Goal: Information Seeking & Learning: Learn about a topic

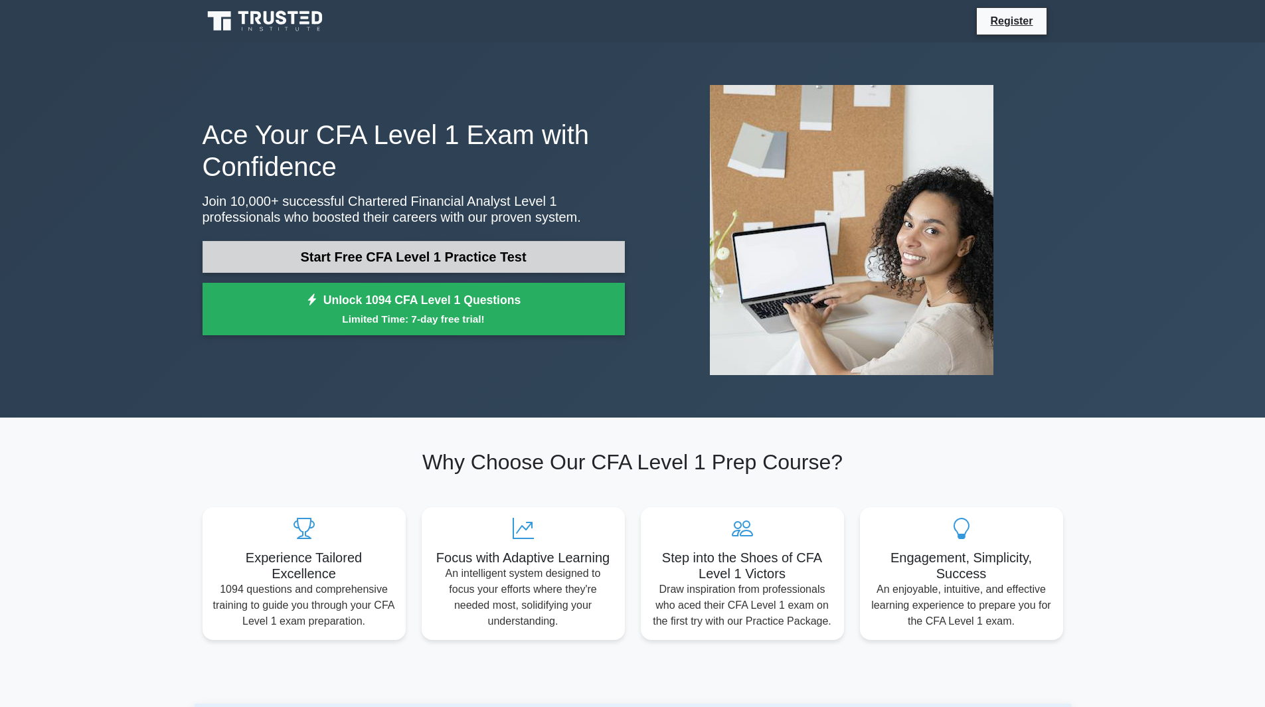
click at [441, 260] on link "Start Free CFA Level 1 Practice Test" at bounding box center [413, 257] width 422 height 32
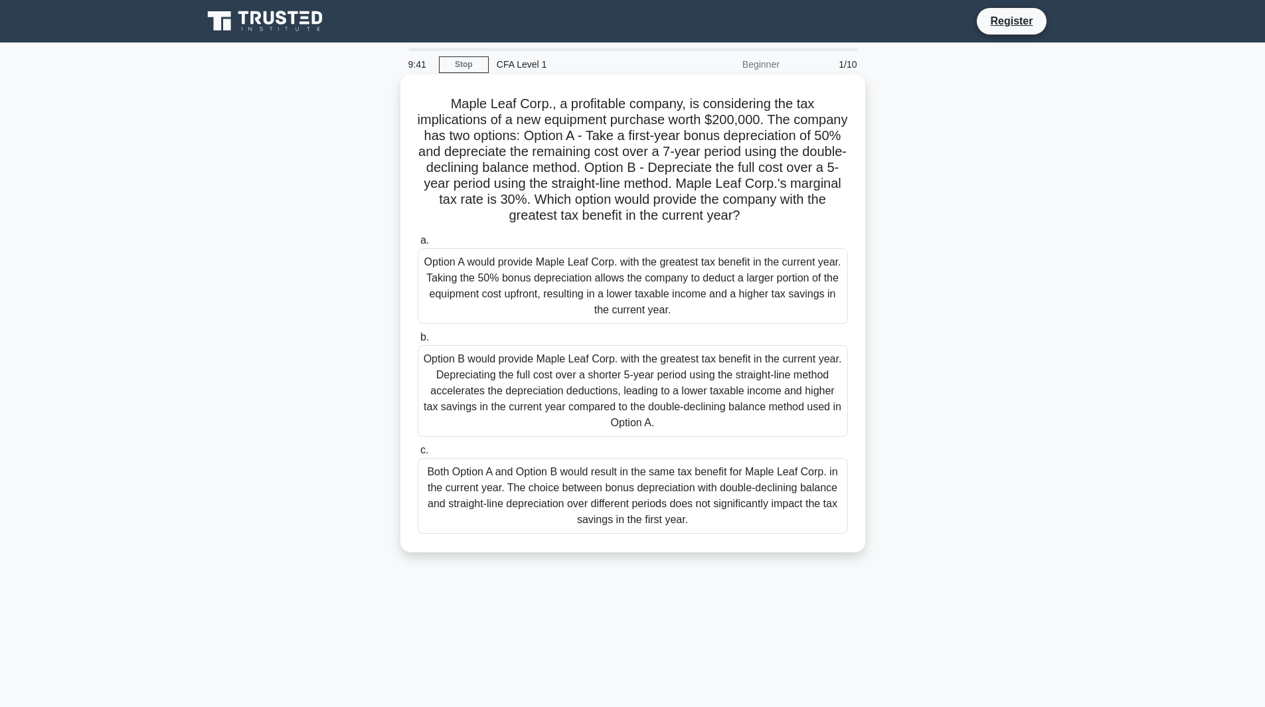
scroll to position [10, 0]
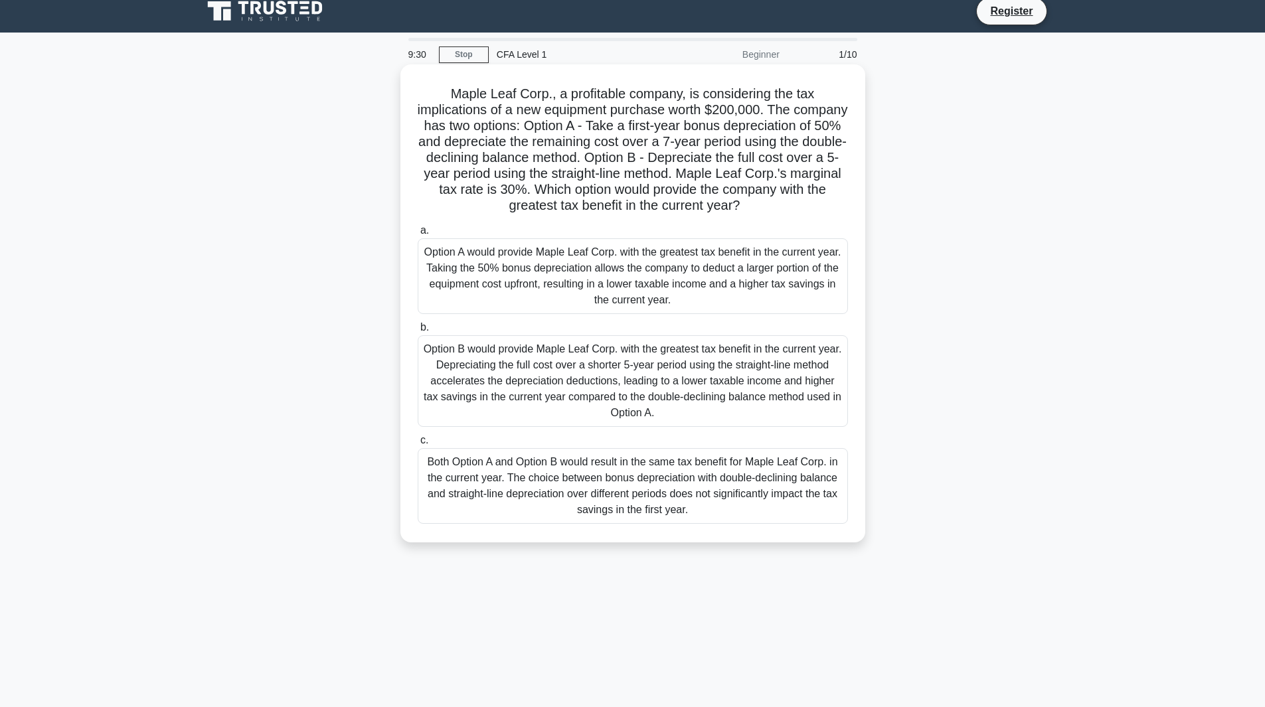
click at [548, 304] on div "Option A would provide Maple Leaf Corp. with the greatest tax benefit in the cu…" at bounding box center [633, 276] width 430 height 76
click at [418, 235] on input "a. Option A would provide Maple Leaf Corp. with the greatest tax benefit in the…" at bounding box center [418, 230] width 0 height 9
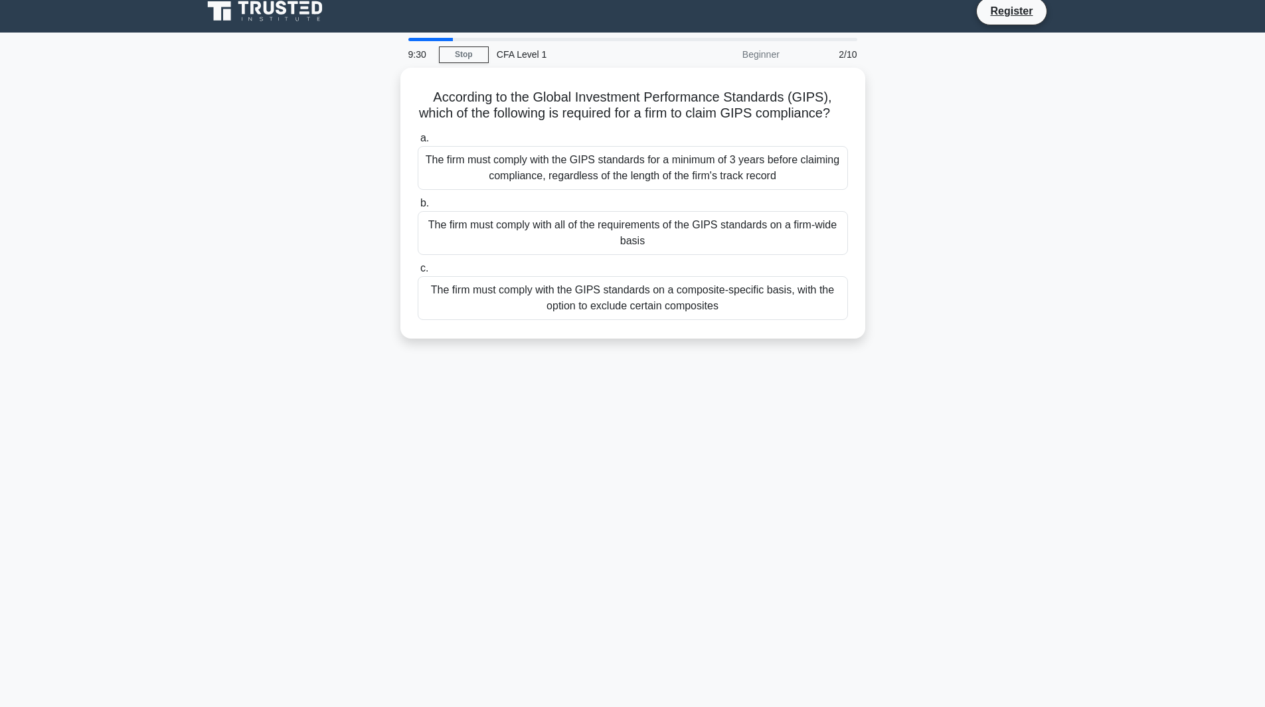
scroll to position [0, 0]
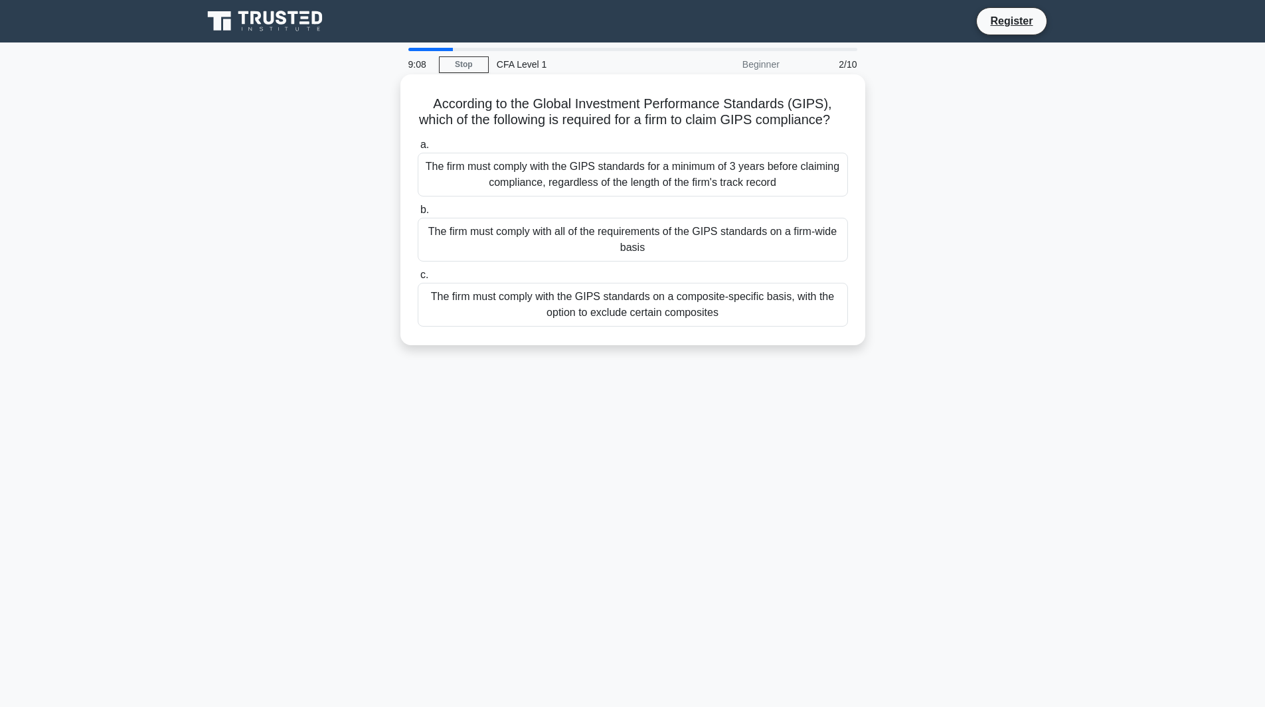
click at [602, 185] on div "The firm must comply with the GIPS standards for a minimum of 3 years before cl…" at bounding box center [633, 175] width 430 height 44
click at [418, 149] on input "a. The firm must comply with the GIPS standards for a minimum of 3 years before…" at bounding box center [418, 145] width 0 height 9
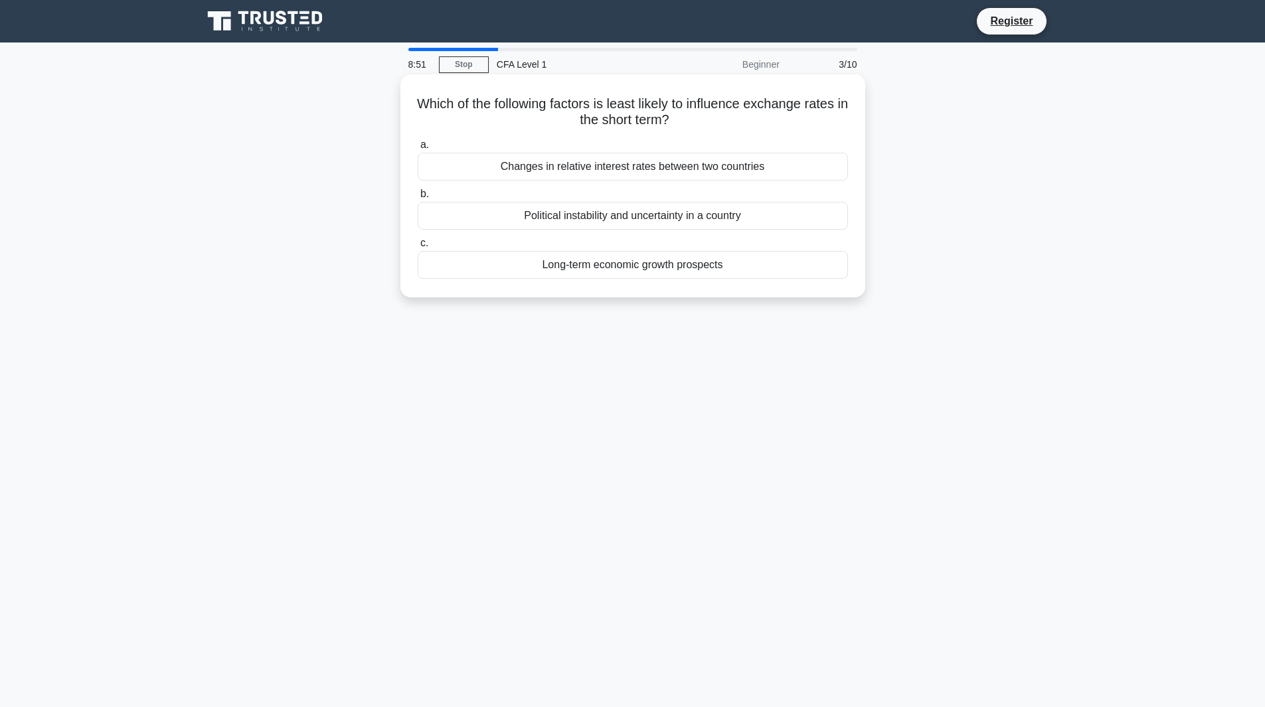
click at [627, 213] on div "Political instability and uncertainty in a country" at bounding box center [633, 216] width 430 height 28
click at [418, 198] on input "b. Political instability and uncertainty in a country" at bounding box center [418, 194] width 0 height 9
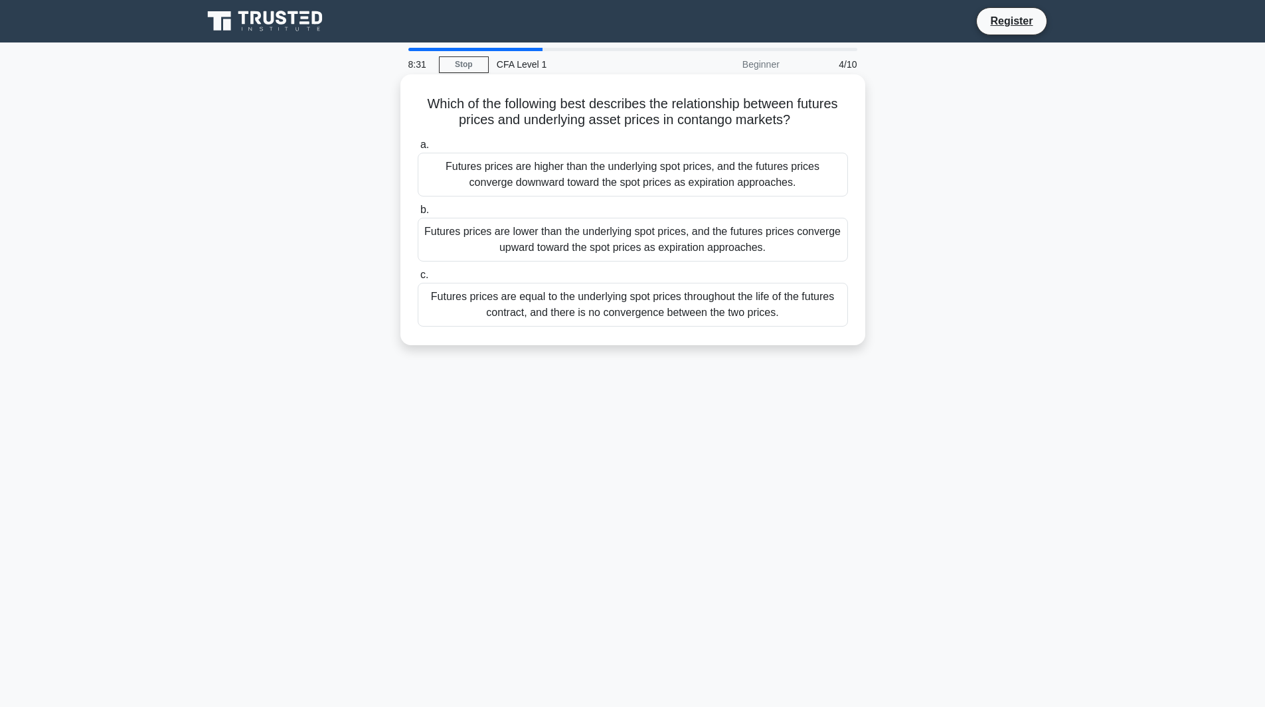
click at [586, 183] on div "Futures prices are higher than the underlying spot prices, and the futures pric…" at bounding box center [633, 175] width 430 height 44
click at [418, 149] on input "a. Futures prices are higher than the underlying spot prices, and the futures p…" at bounding box center [418, 145] width 0 height 9
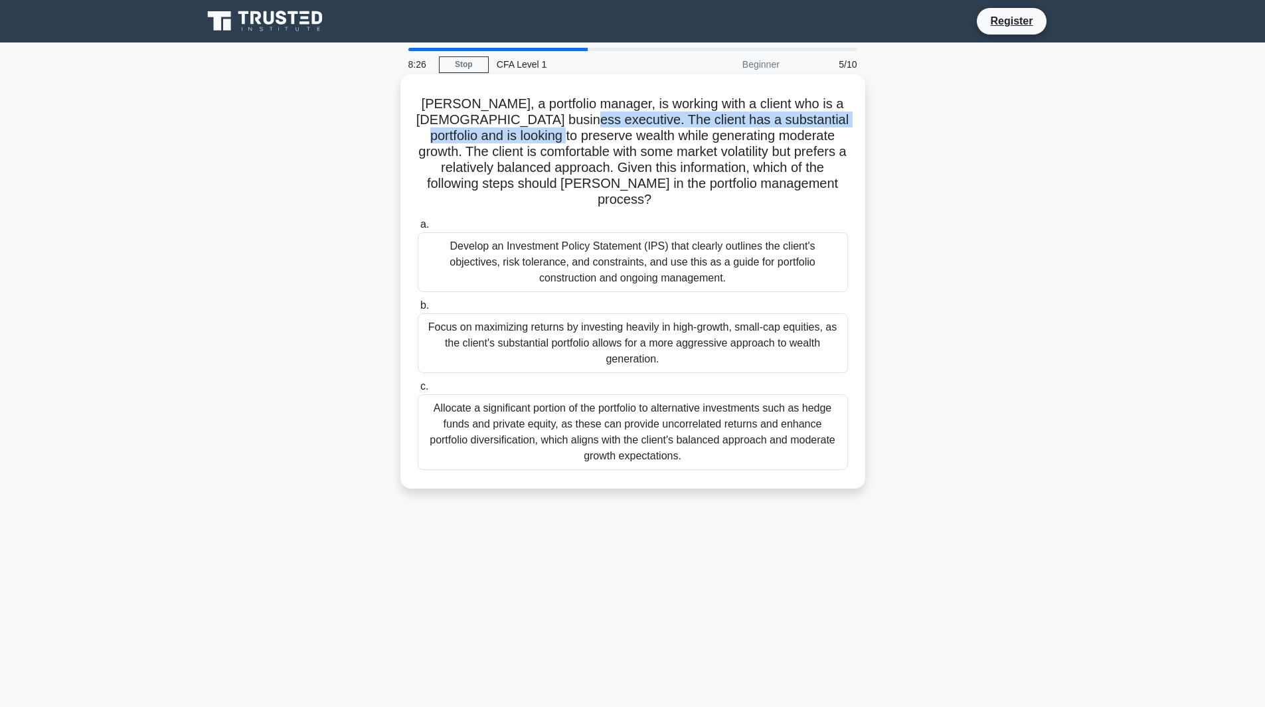
drag, startPoint x: 573, startPoint y: 120, endPoint x: 578, endPoint y: 129, distance: 10.4
click at [578, 129] on h5 "[PERSON_NAME], a portfolio manager, is working with a client who is a [DEMOGRAP…" at bounding box center [632, 152] width 433 height 113
click at [578, 129] on h5 "Maria, a portfolio manager, is working with a client who is a 40-year-old busin…" at bounding box center [632, 152] width 433 height 113
drag, startPoint x: 578, startPoint y: 129, endPoint x: 597, endPoint y: 137, distance: 21.2
click at [597, 137] on h5 "Maria, a portfolio manager, is working with a client who is a 40-year-old busin…" at bounding box center [632, 152] width 433 height 113
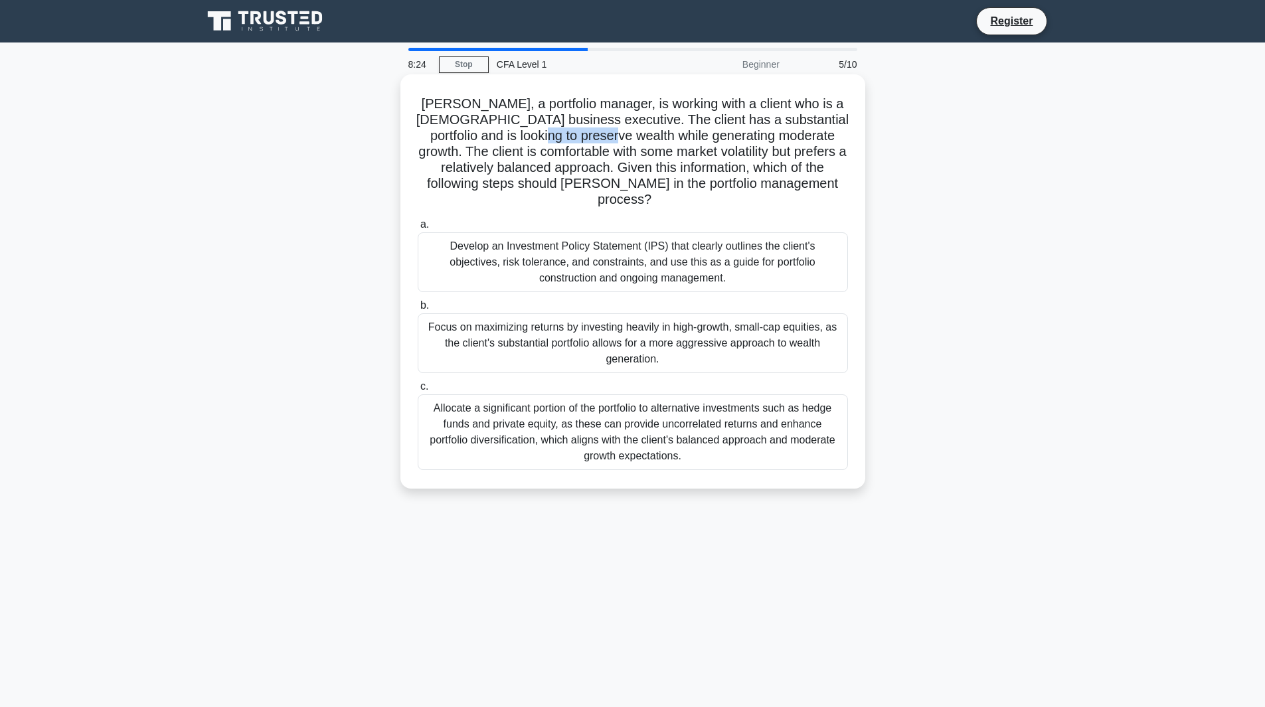
click at [597, 137] on h5 "Maria, a portfolio manager, is working with a client who is a 40-year-old busin…" at bounding box center [632, 152] width 433 height 113
drag, startPoint x: 597, startPoint y: 137, endPoint x: 607, endPoint y: 137, distance: 10.0
click at [607, 137] on h5 "Maria, a portfolio manager, is working with a client who is a 40-year-old busin…" at bounding box center [632, 152] width 433 height 113
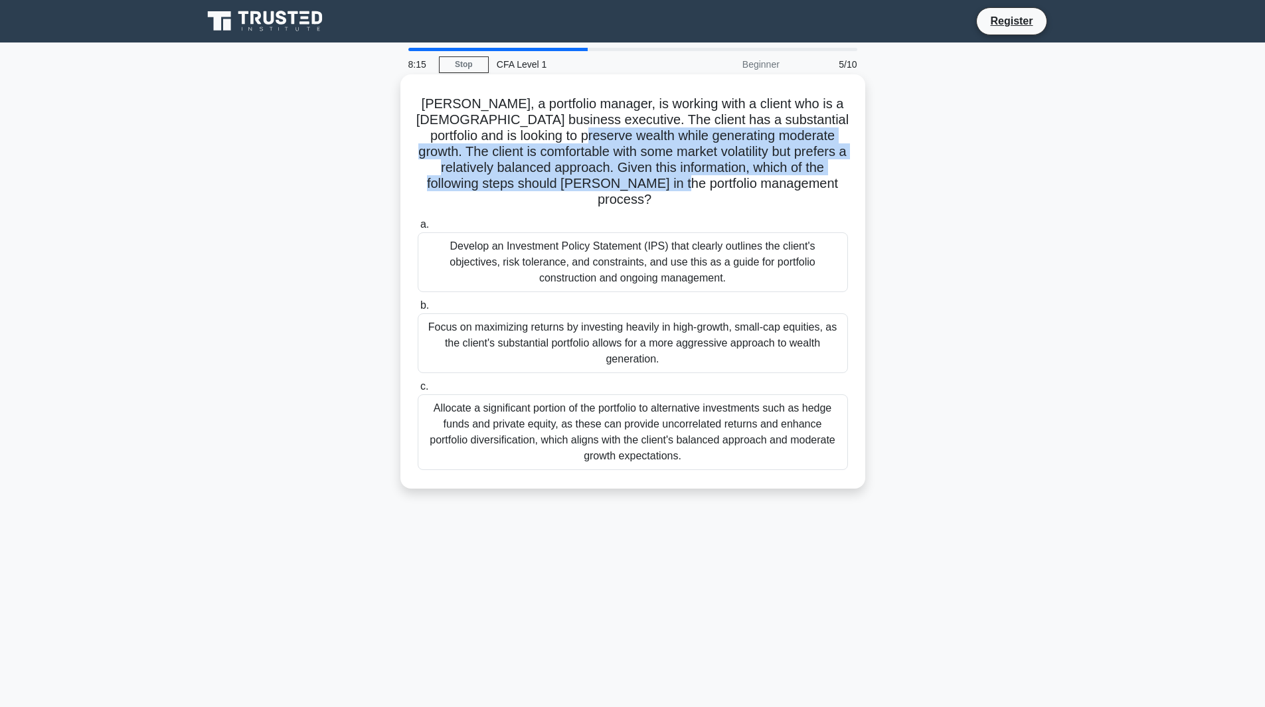
drag, startPoint x: 607, startPoint y: 137, endPoint x: 637, endPoint y: 183, distance: 54.9
click at [637, 183] on h5 "Maria, a portfolio manager, is working with a client who is a 40-year-old busin…" at bounding box center [632, 152] width 433 height 113
drag, startPoint x: 637, startPoint y: 183, endPoint x: 597, endPoint y: 149, distance: 52.3
click at [597, 149] on h5 "Maria, a portfolio manager, is working with a client who is a 40-year-old busin…" at bounding box center [632, 152] width 433 height 113
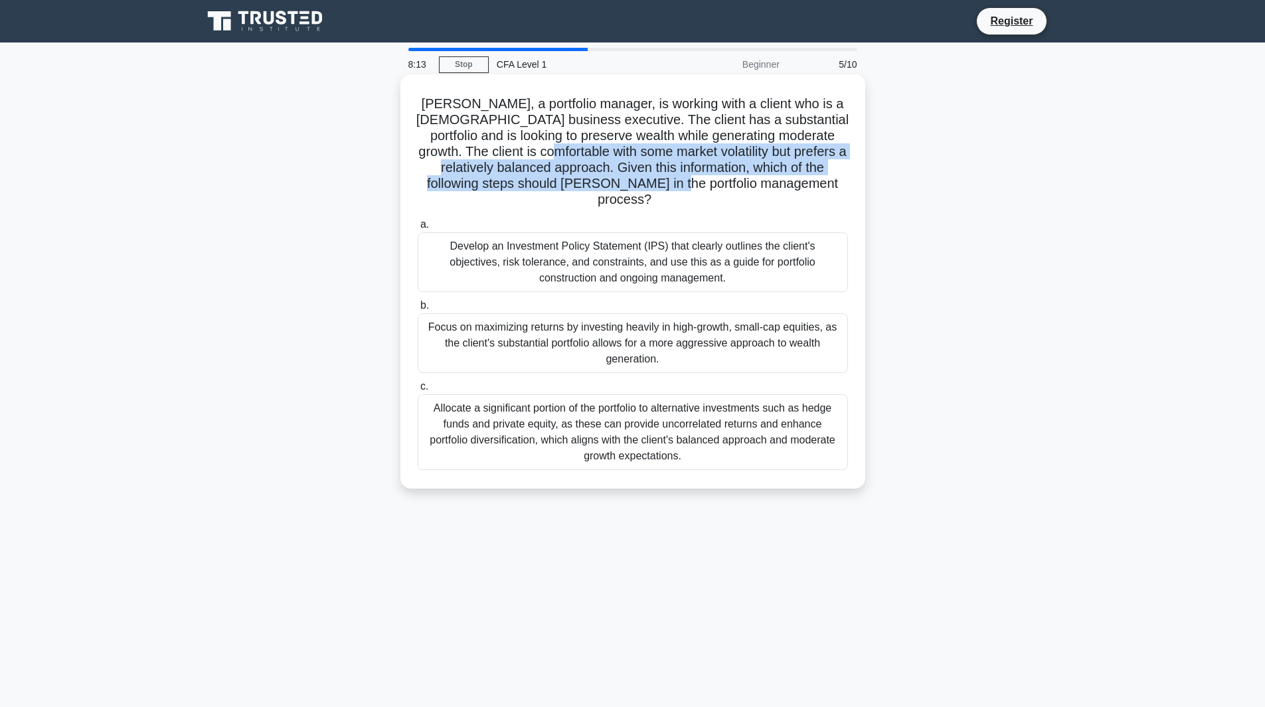
click at [597, 149] on h5 "Maria, a portfolio manager, is working with a client who is a 40-year-old busin…" at bounding box center [632, 152] width 433 height 113
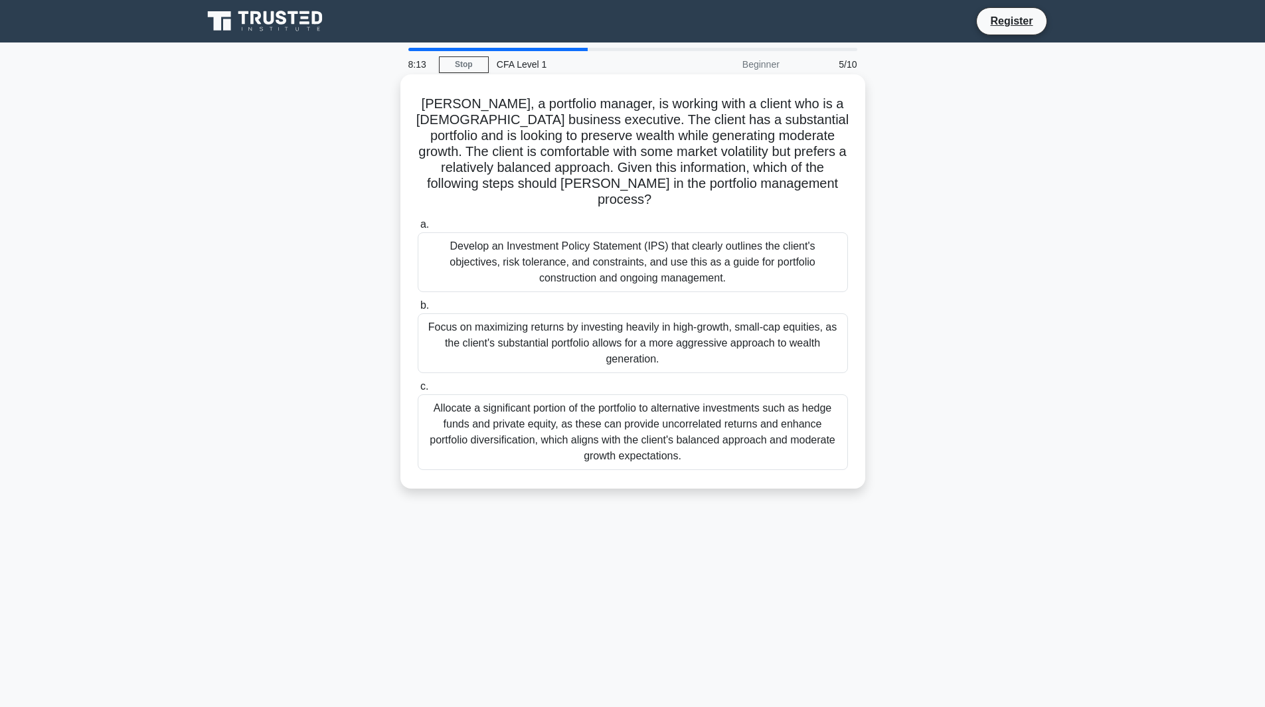
scroll to position [10, 0]
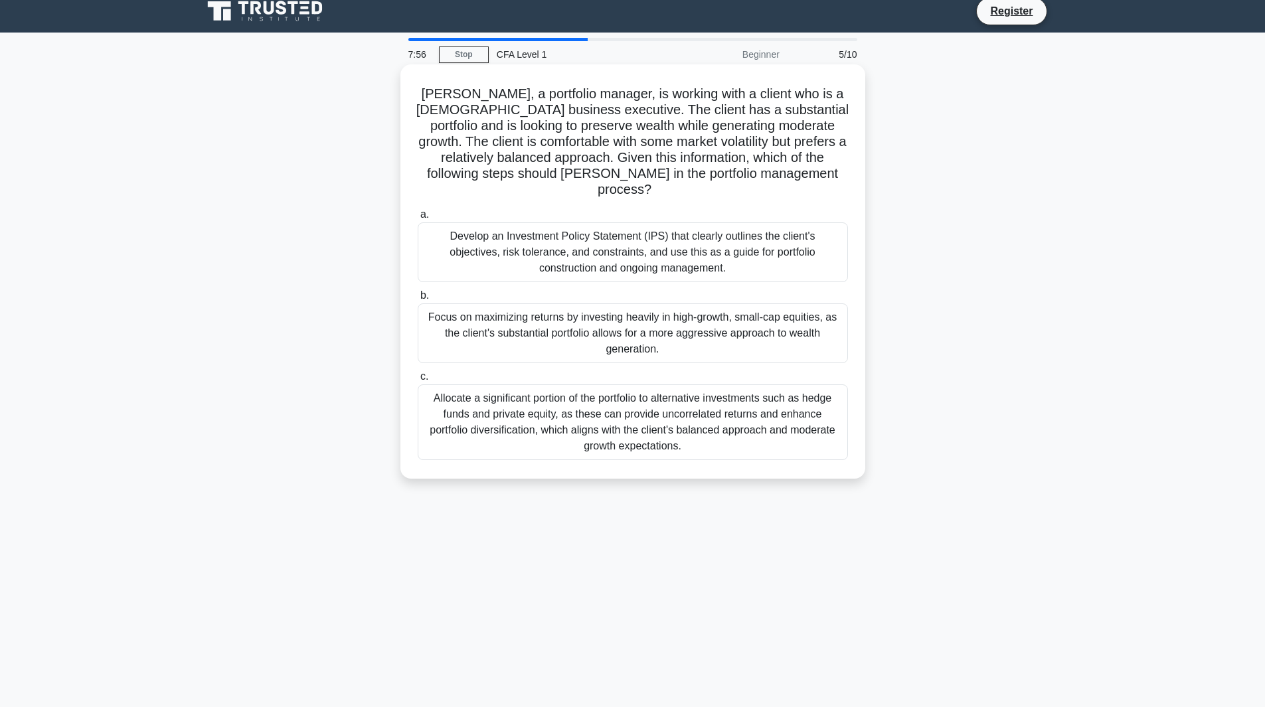
click at [653, 404] on div "Allocate a significant portion of the portfolio to alternative investments such…" at bounding box center [633, 422] width 430 height 76
click at [418, 381] on input "c. Allocate a significant portion of the portfolio to alternative investments s…" at bounding box center [418, 376] width 0 height 9
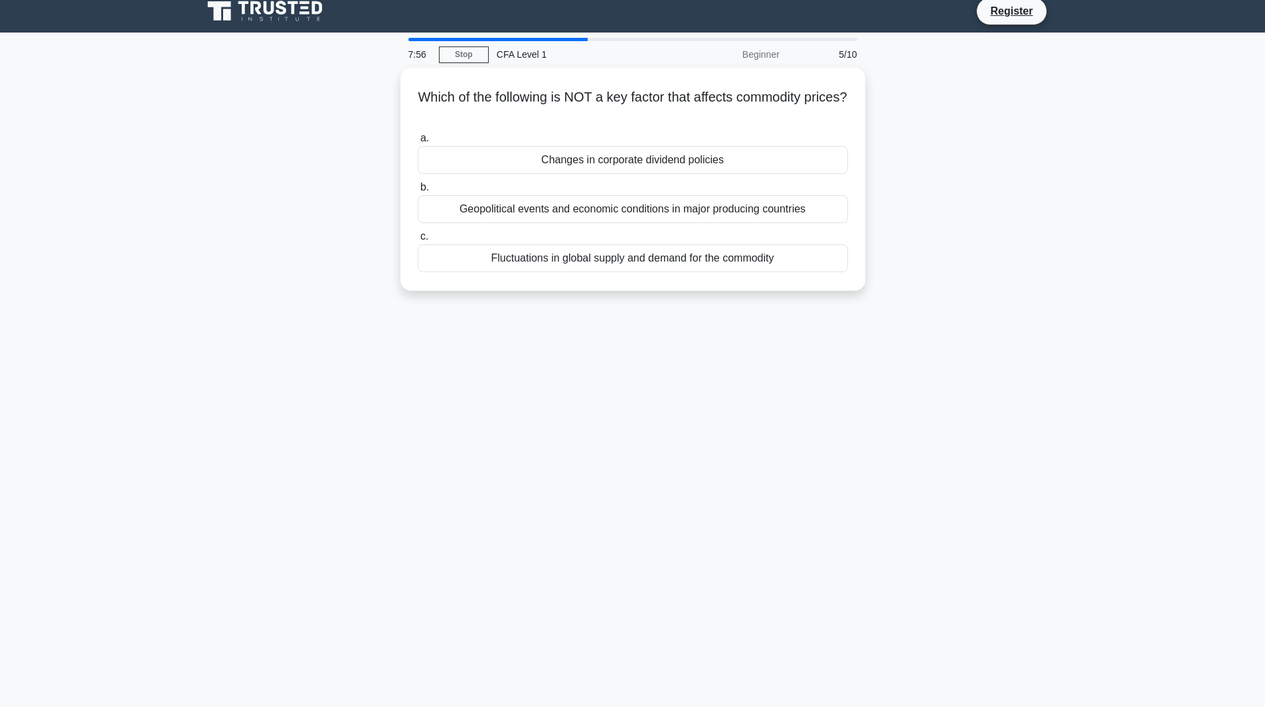
scroll to position [0, 0]
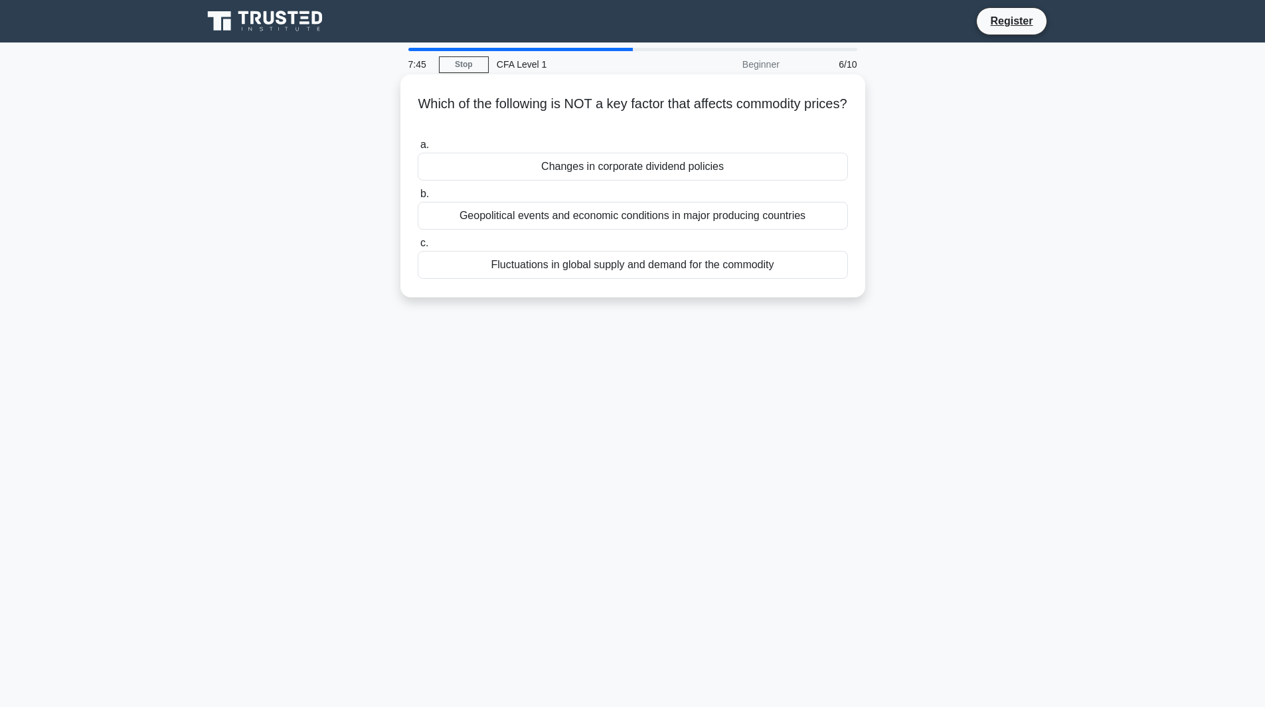
click at [534, 161] on div "Changes in corporate dividend policies" at bounding box center [633, 167] width 430 height 28
click at [418, 149] on input "a. Changes in corporate dividend policies" at bounding box center [418, 145] width 0 height 9
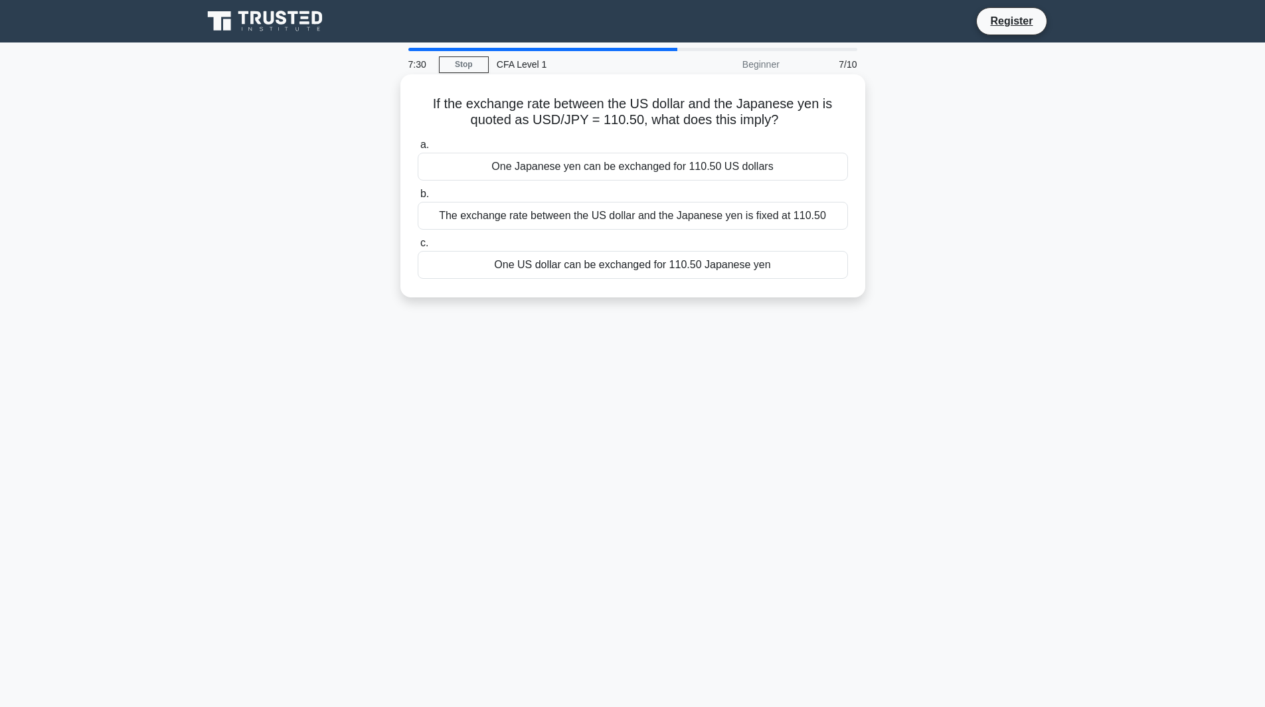
click at [540, 268] on div "One US dollar can be exchanged for 110.50 Japanese yen" at bounding box center [633, 265] width 430 height 28
click at [418, 248] on input "c. One US dollar can be exchanged for 110.50 Japanese yen" at bounding box center [418, 243] width 0 height 9
click at [575, 274] on div "Highly regulated investment structure that offers significant investor protecti…" at bounding box center [633, 265] width 430 height 28
click at [418, 248] on input "c. Highly regulated investment structure that offers significant investor prote…" at bounding box center [418, 243] width 0 height 9
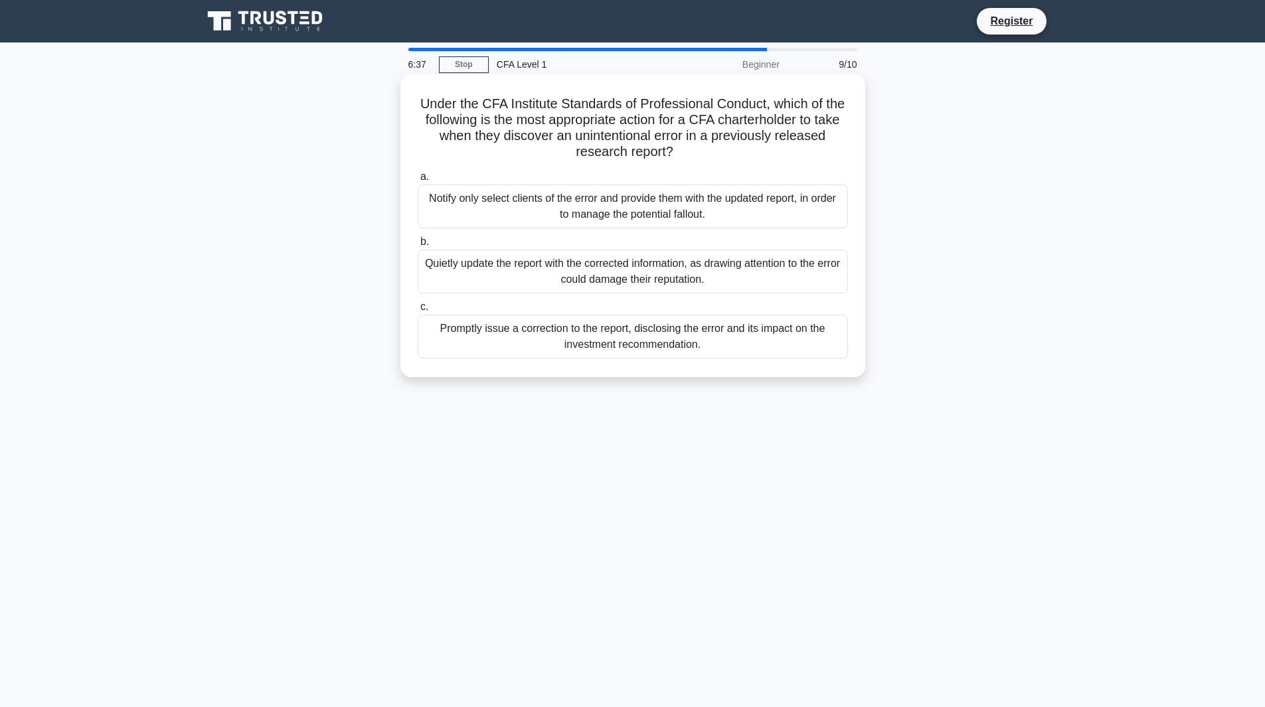
click at [642, 346] on div "Promptly issue a correction to the report, disclosing the error and its impact …" at bounding box center [633, 337] width 430 height 44
click at [418, 311] on input "c. Promptly issue a correction to the report, disclosing the error and its impa…" at bounding box center [418, 307] width 0 height 9
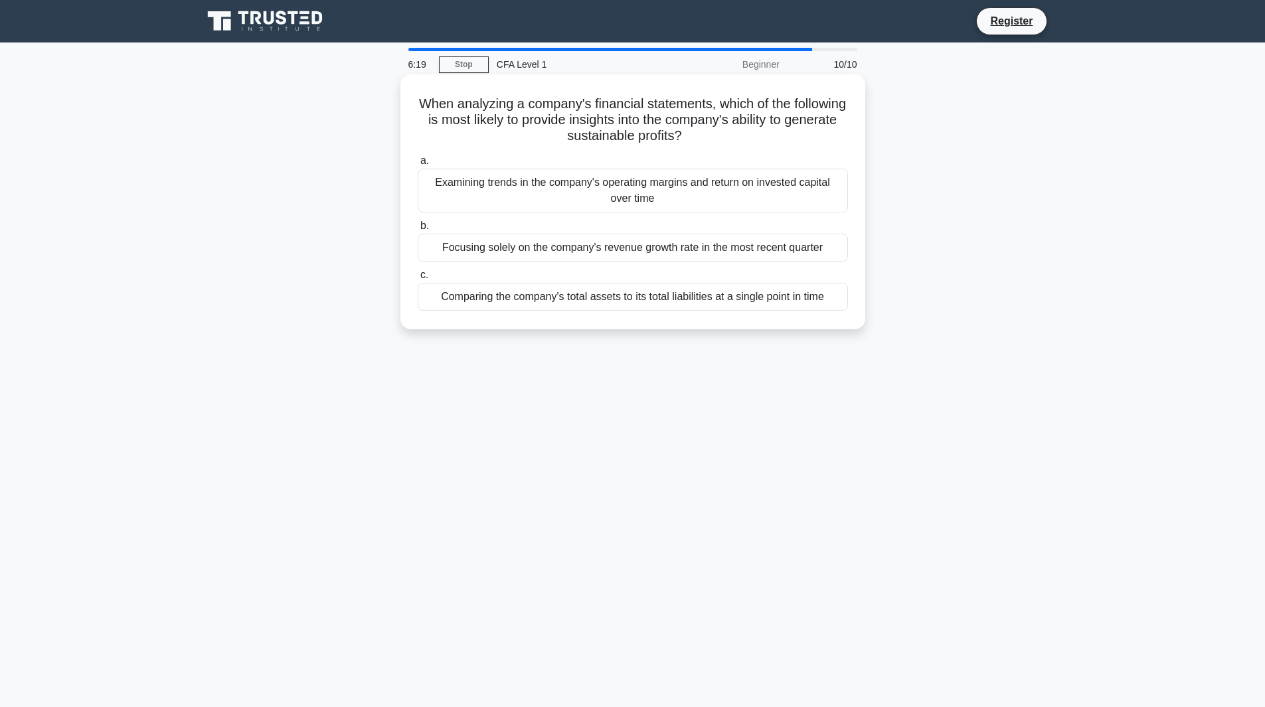
click at [556, 185] on div "Examining trends in the company's operating margins and return on invested capi…" at bounding box center [633, 191] width 430 height 44
click at [418, 165] on input "a. Examining trends in the company's operating margins and return on invested c…" at bounding box center [418, 161] width 0 height 9
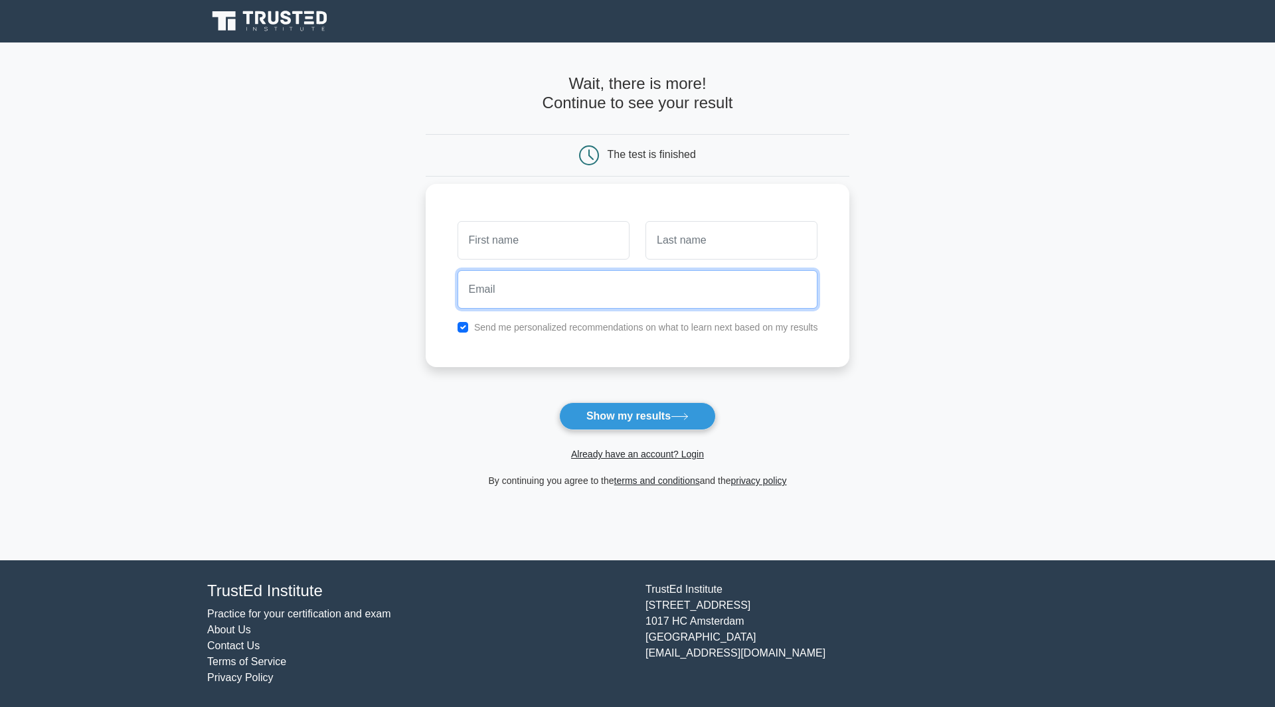
click at [530, 299] on input "email" at bounding box center [637, 289] width 360 height 39
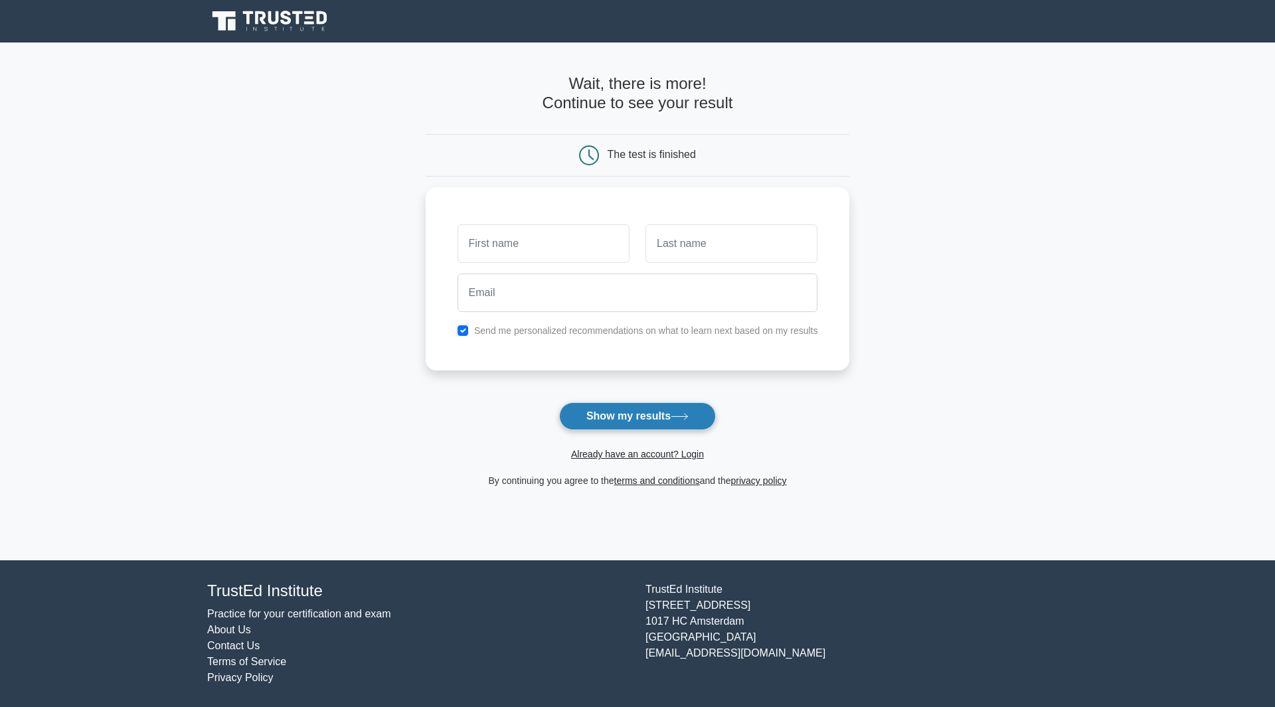
click at [636, 418] on button "Show my results" at bounding box center [637, 416] width 157 height 28
click at [507, 255] on input "text" at bounding box center [543, 240] width 172 height 39
type input "gt"
type input "fefe"
click at [461, 329] on input "checkbox" at bounding box center [462, 327] width 11 height 11
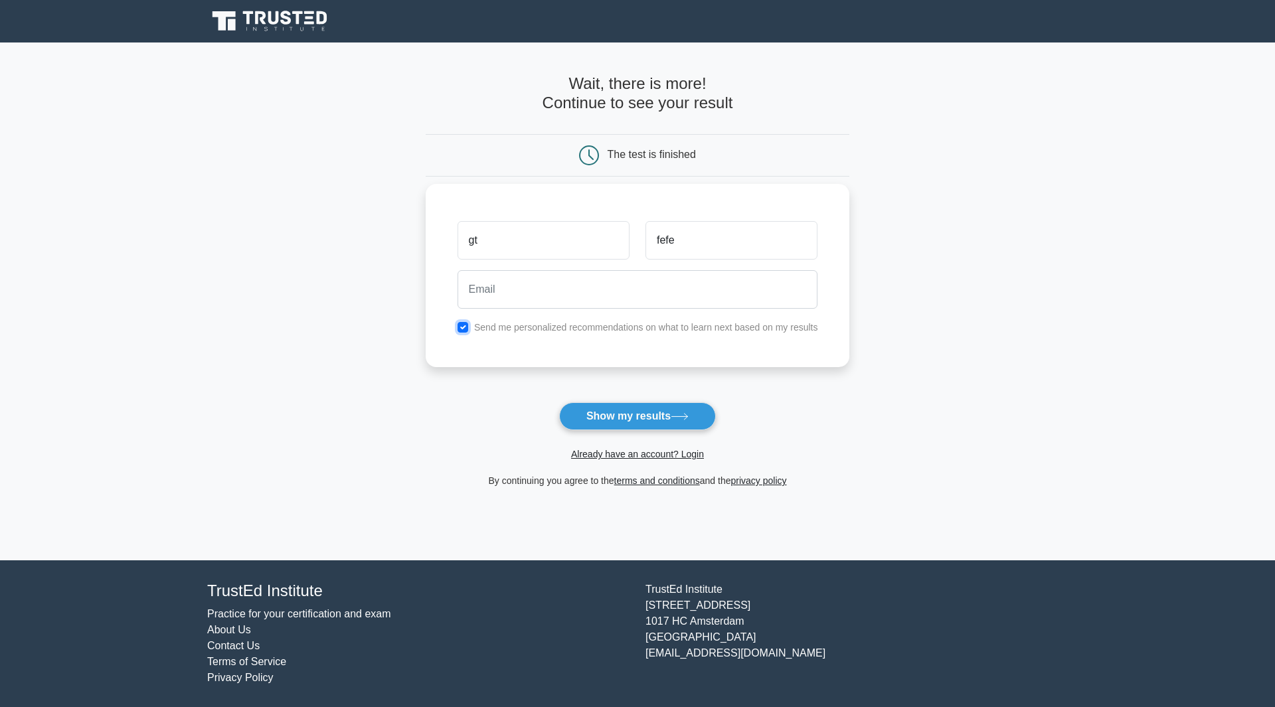
checkbox input "false"
click at [593, 419] on button "Show my results" at bounding box center [637, 416] width 157 height 28
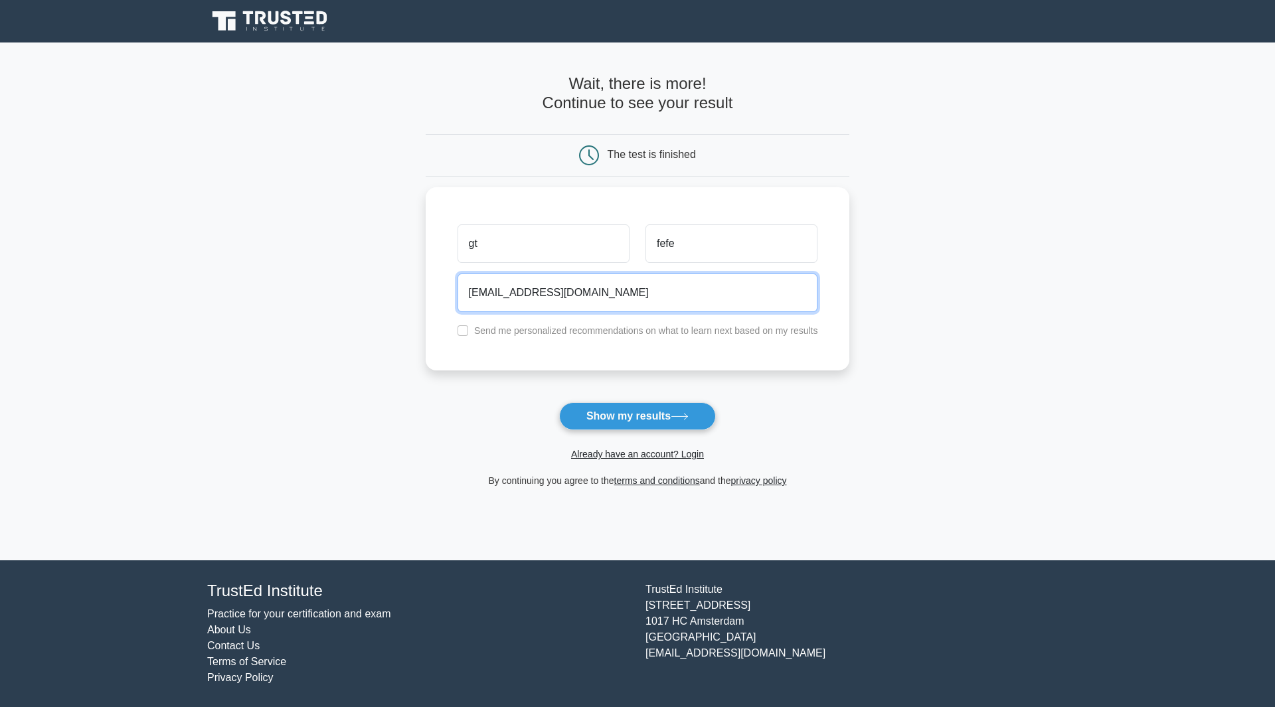
type input "dww@gmail.com"
click at [582, 399] on form "Wait, there is more! Continue to see your result The test is finished gt fefe" at bounding box center [638, 281] width 424 height 414
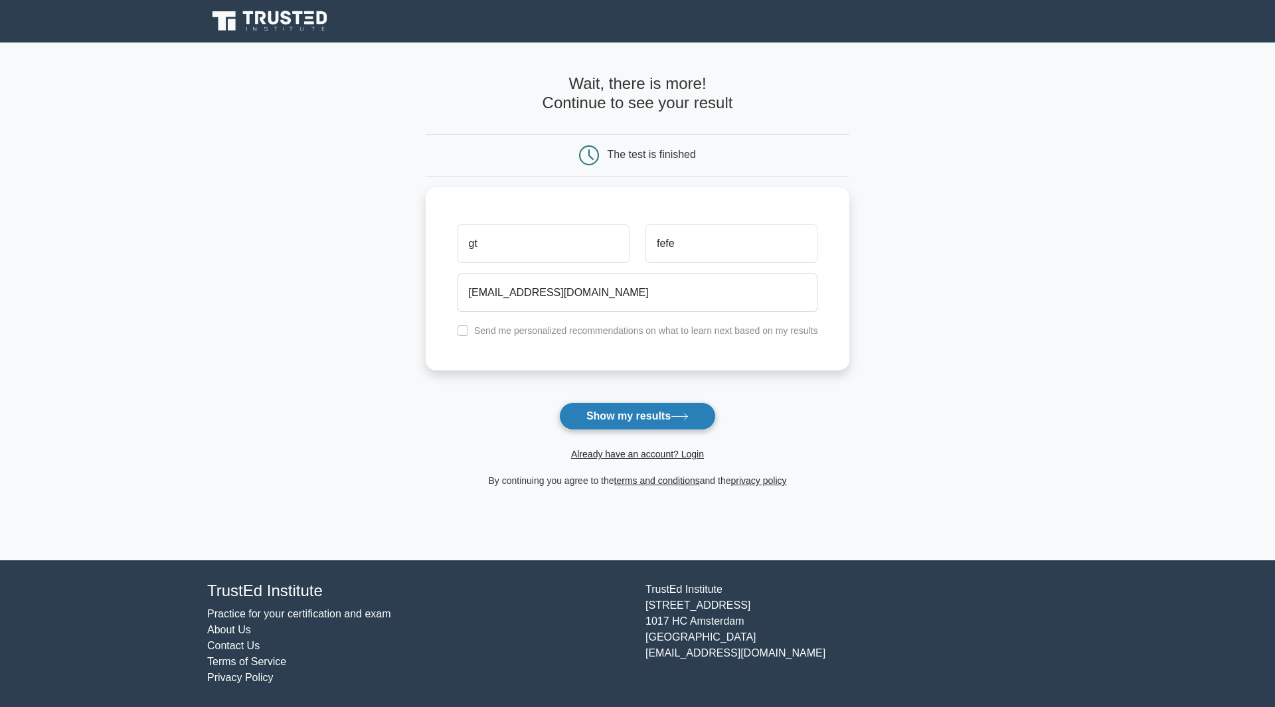
click at [585, 406] on button "Show my results" at bounding box center [637, 416] width 157 height 28
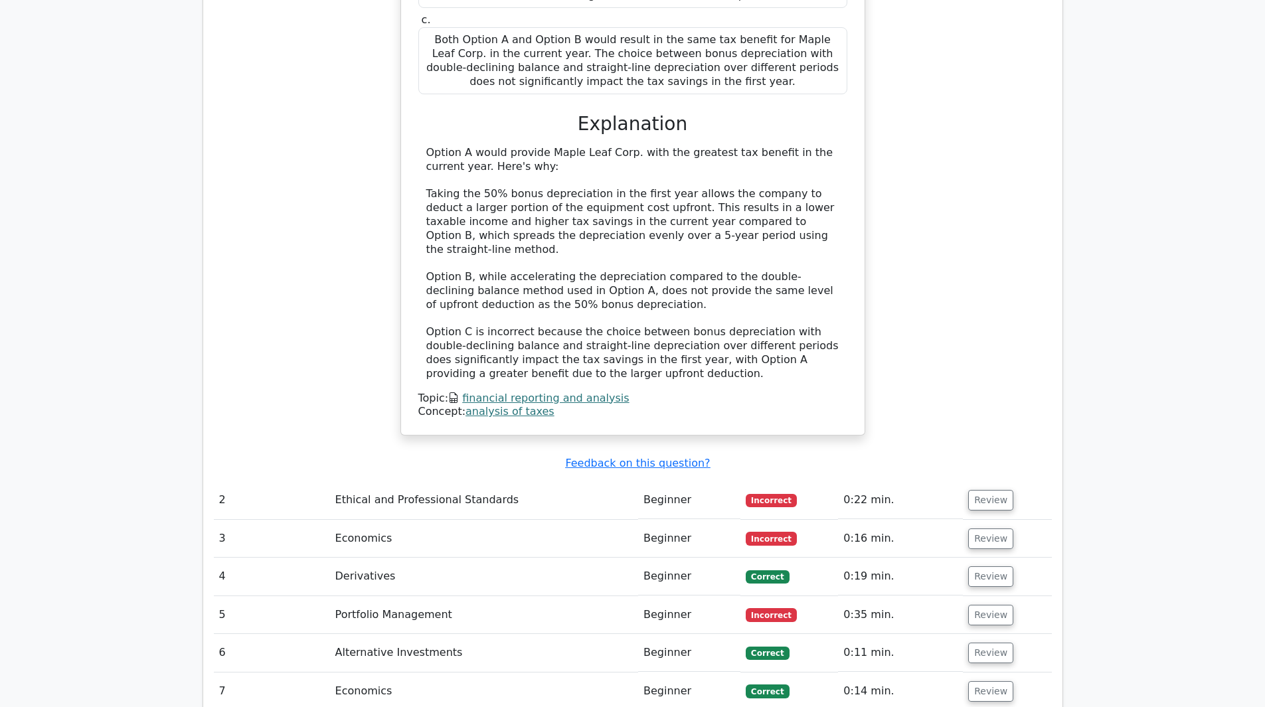
scroll to position [1519, 0]
click at [979, 489] on button "Review" at bounding box center [990, 499] width 45 height 21
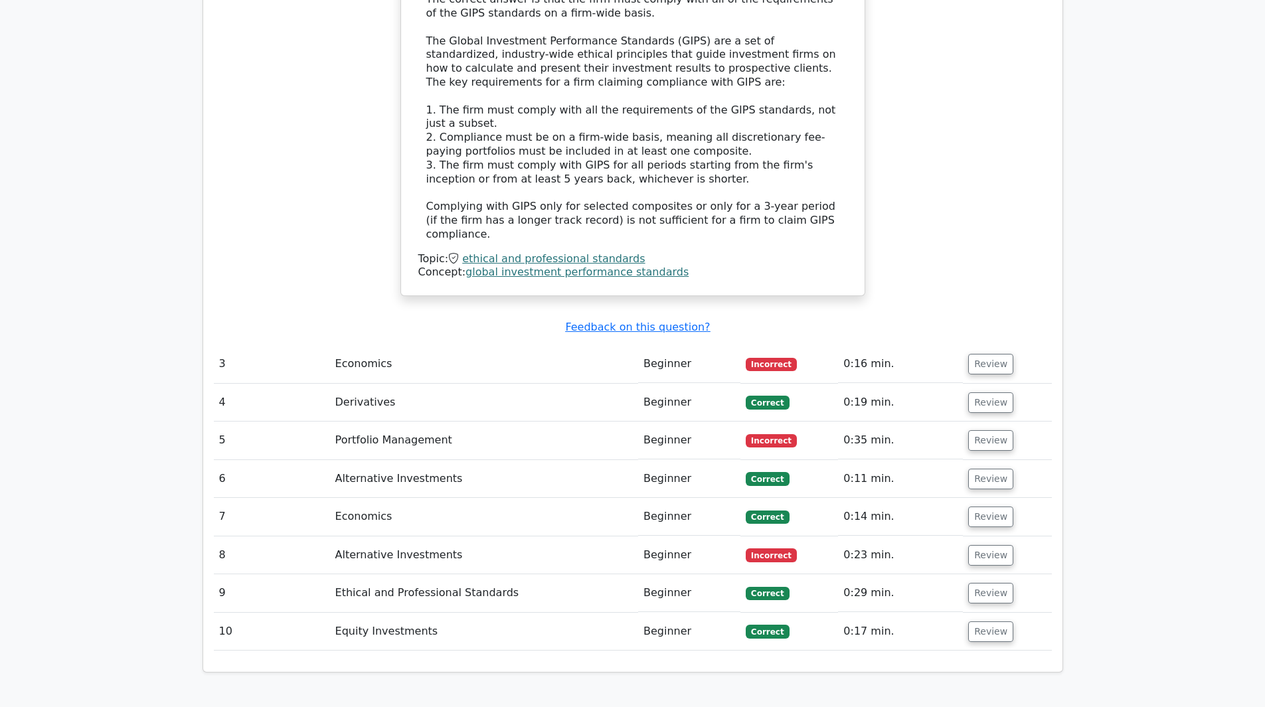
scroll to position [2342, 0]
click at [991, 353] on button "Review" at bounding box center [990, 363] width 45 height 21
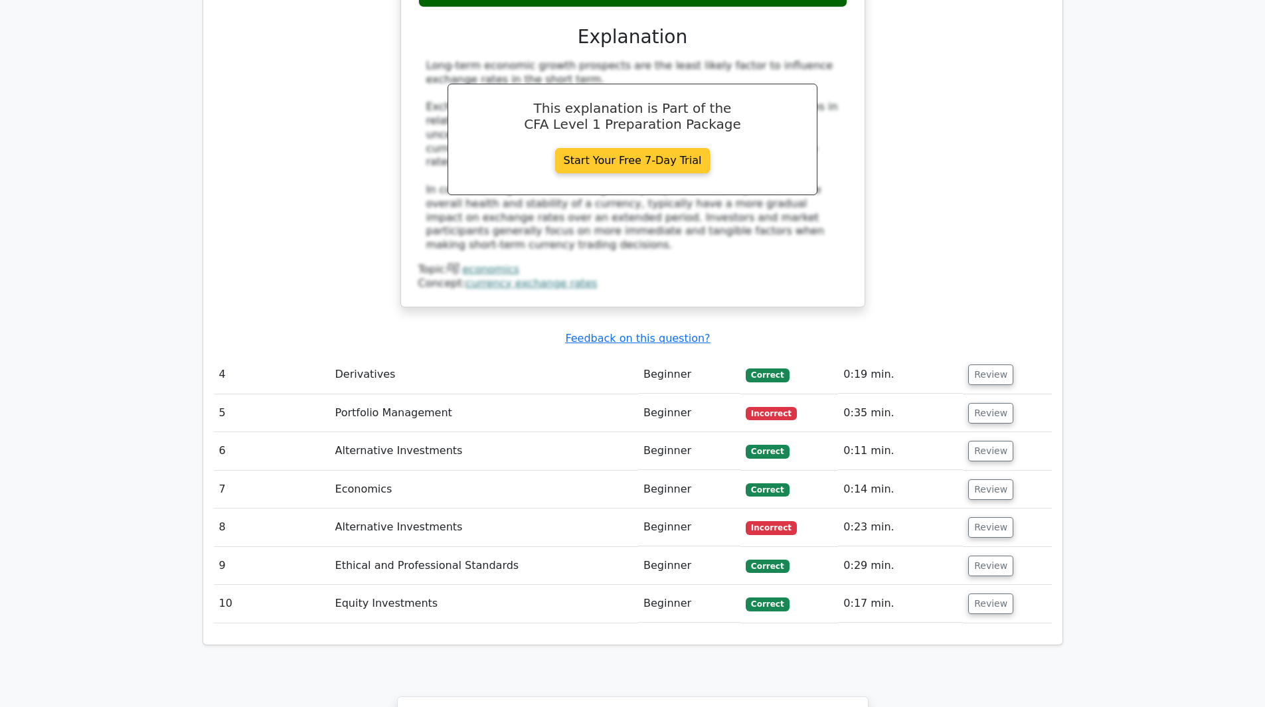
scroll to position [2906, 0]
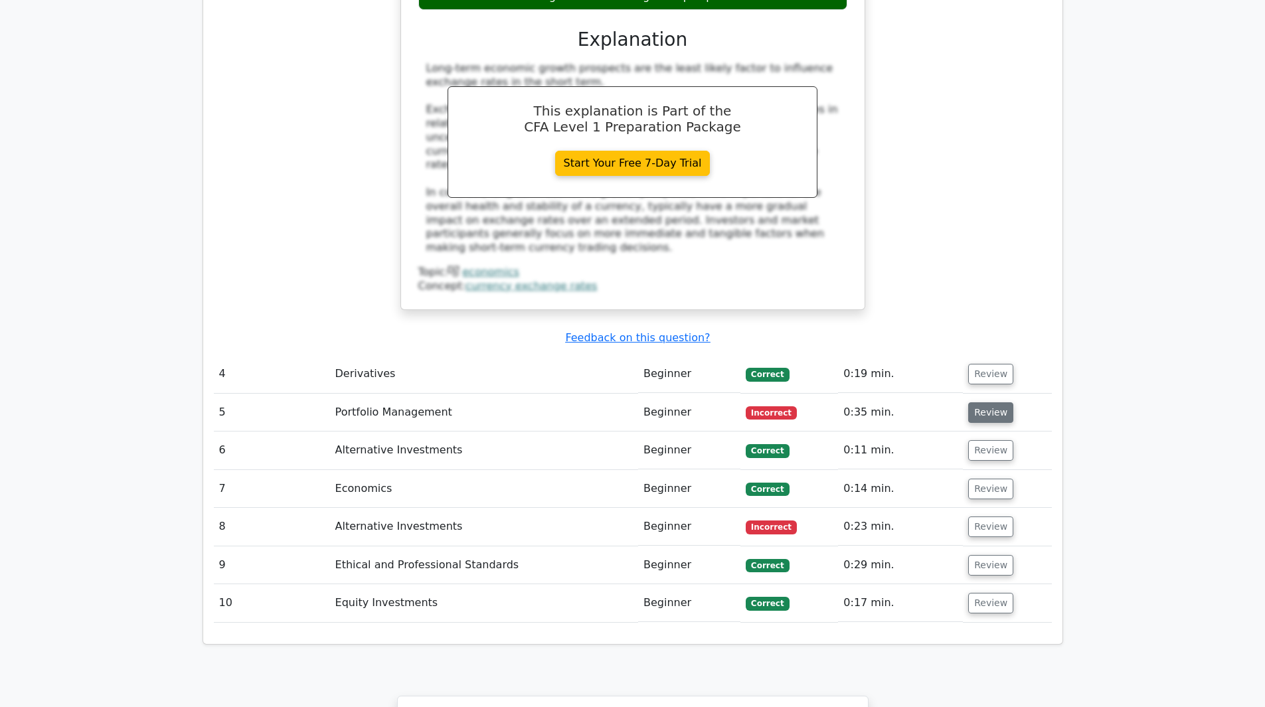
click at [982, 402] on button "Review" at bounding box center [990, 412] width 45 height 21
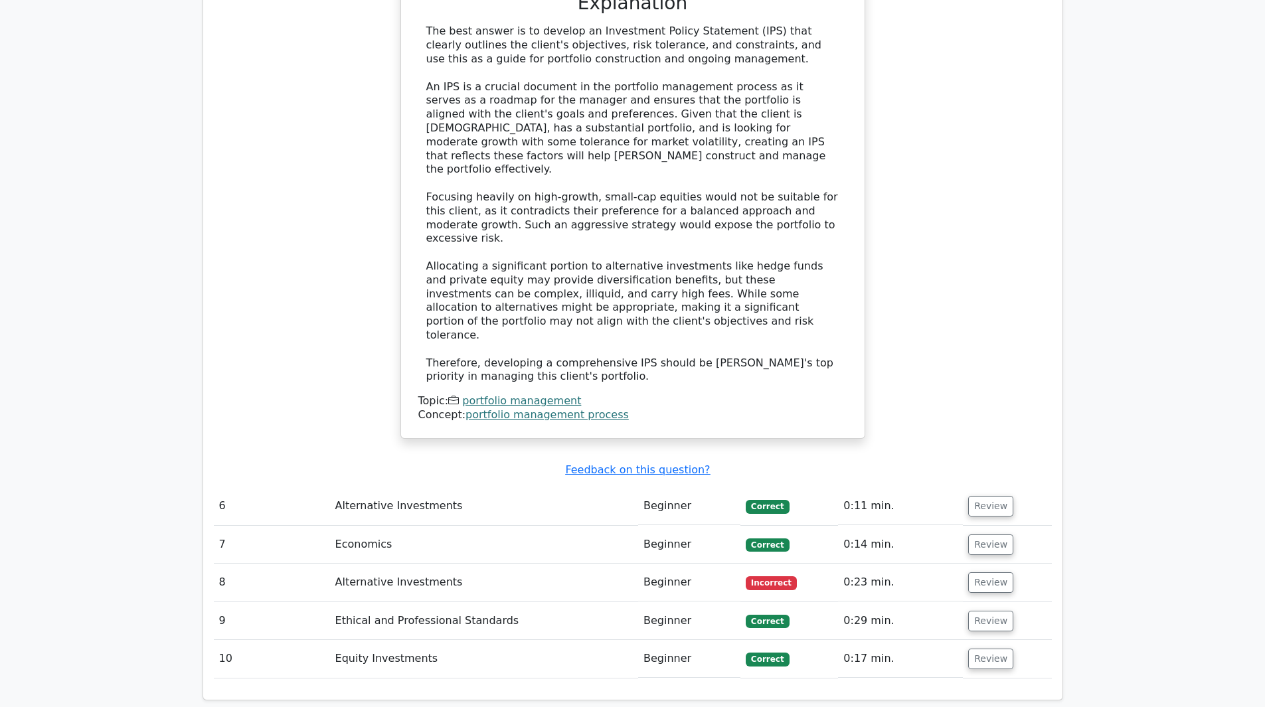
scroll to position [3729, 0]
click at [998, 572] on button "Review" at bounding box center [990, 582] width 45 height 21
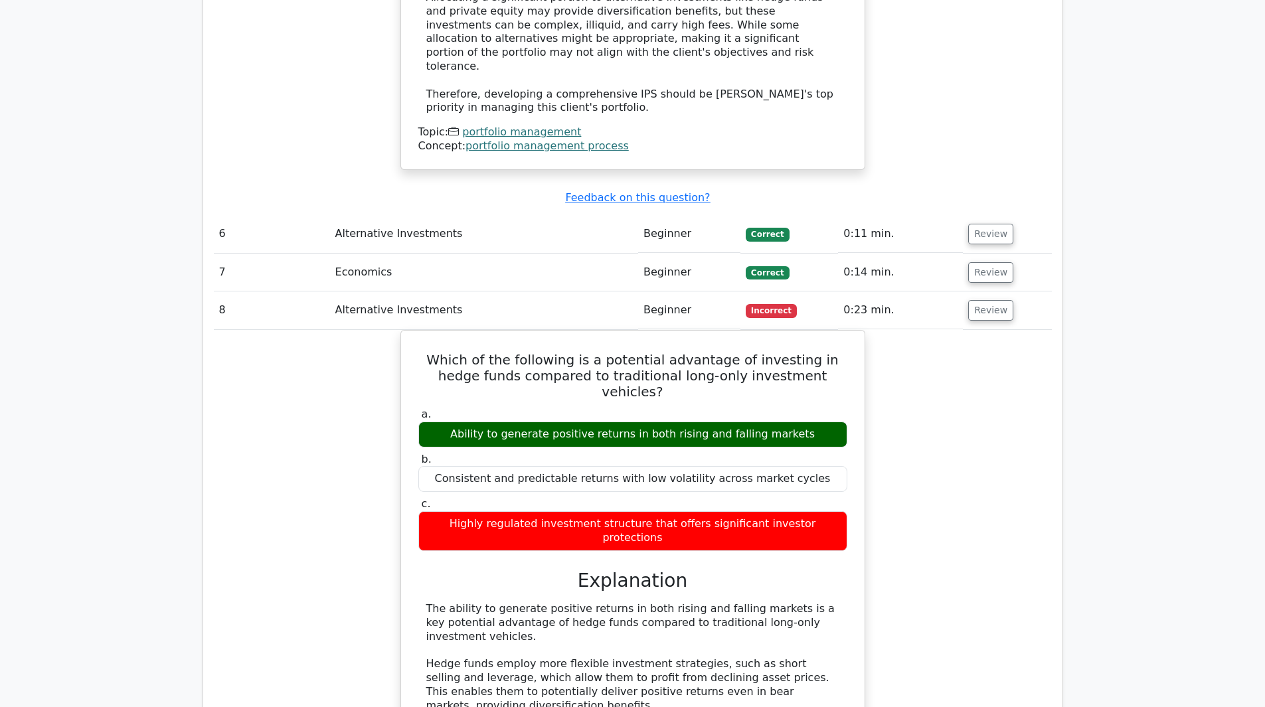
scroll to position [4001, 0]
